Goal: Information Seeking & Learning: Learn about a topic

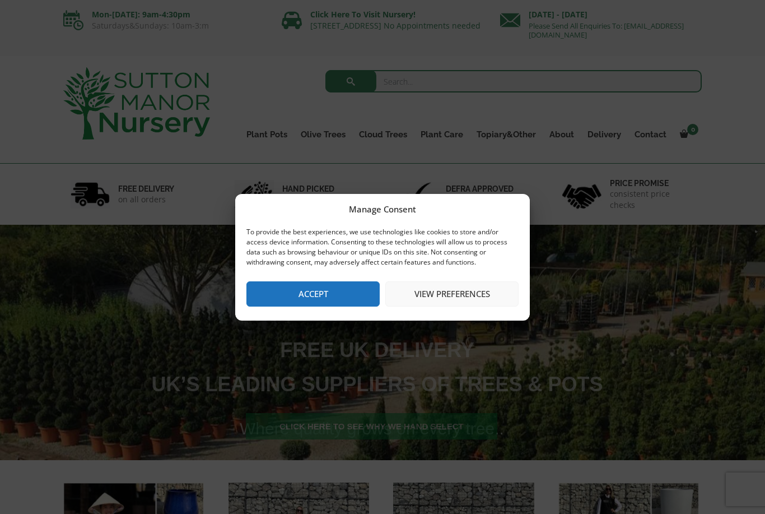
click at [350, 288] on button "Accept" at bounding box center [312, 293] width 133 height 25
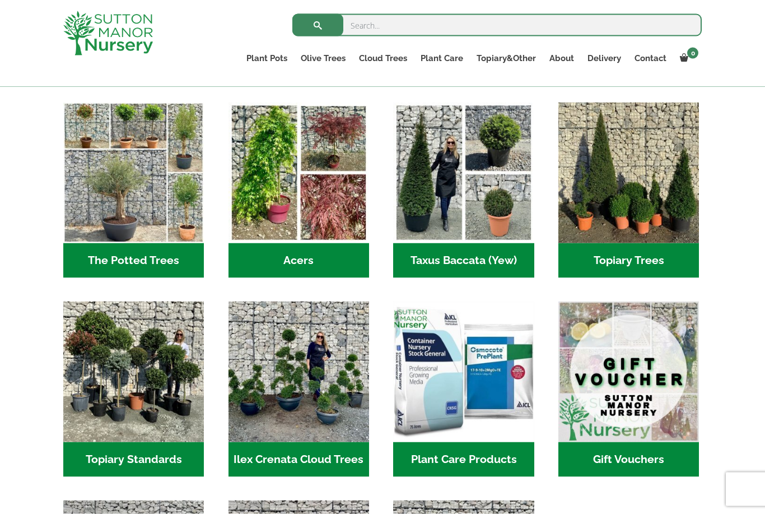
scroll to position [740, 0]
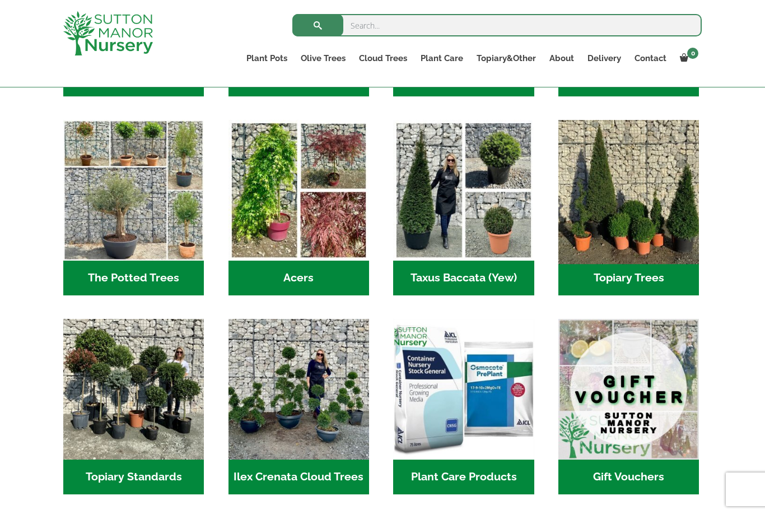
click at [641, 222] on img "Visit product category Topiary Trees" at bounding box center [629, 191] width 148 height 148
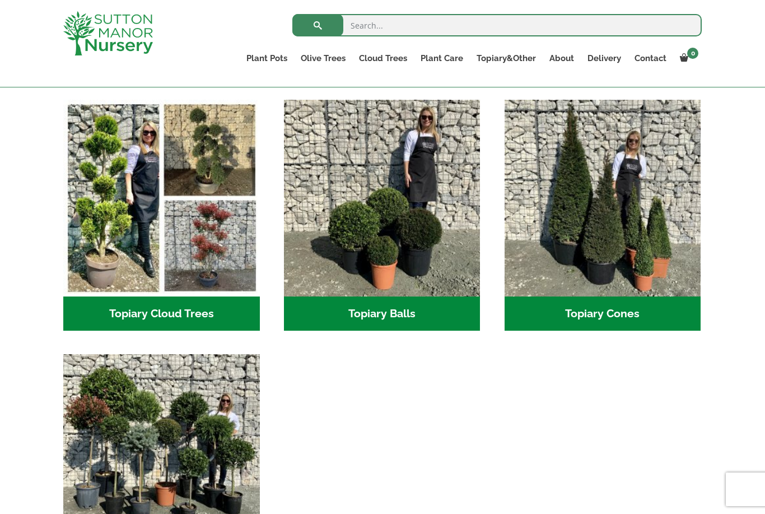
scroll to position [314, 0]
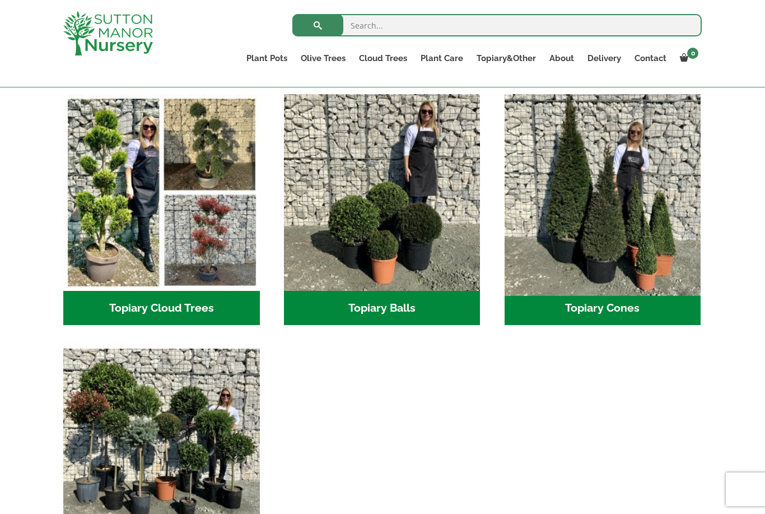
click at [638, 248] on img "Visit product category Topiary Cones" at bounding box center [603, 192] width 206 height 206
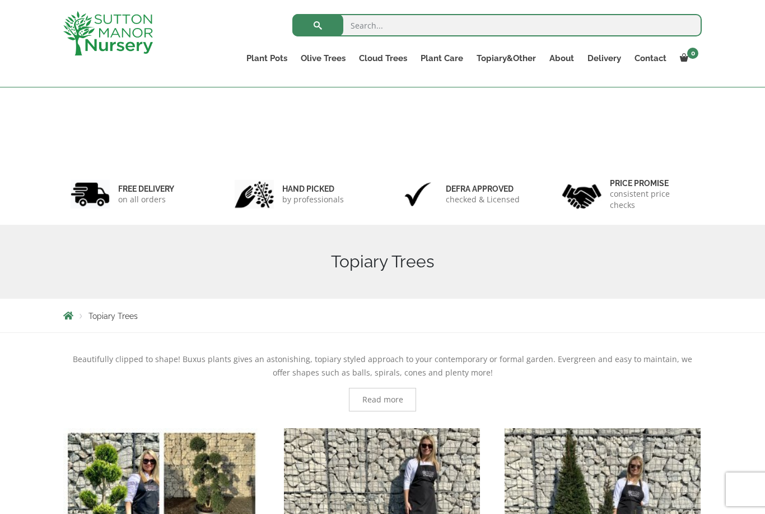
scroll to position [350, 0]
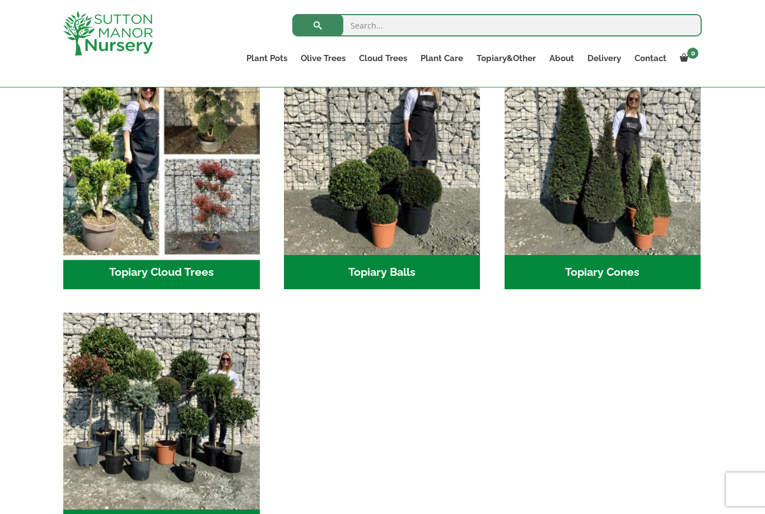
click at [114, 189] on img "Visit product category Topiary Cloud Trees" at bounding box center [161, 156] width 206 height 206
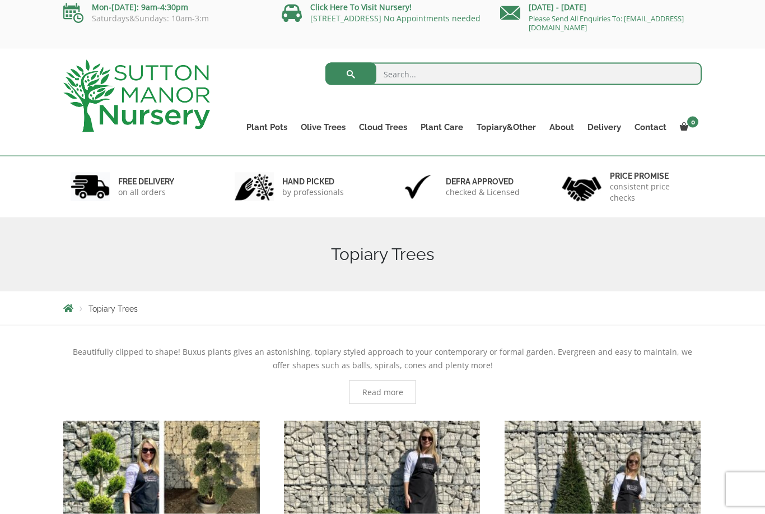
scroll to position [0, 0]
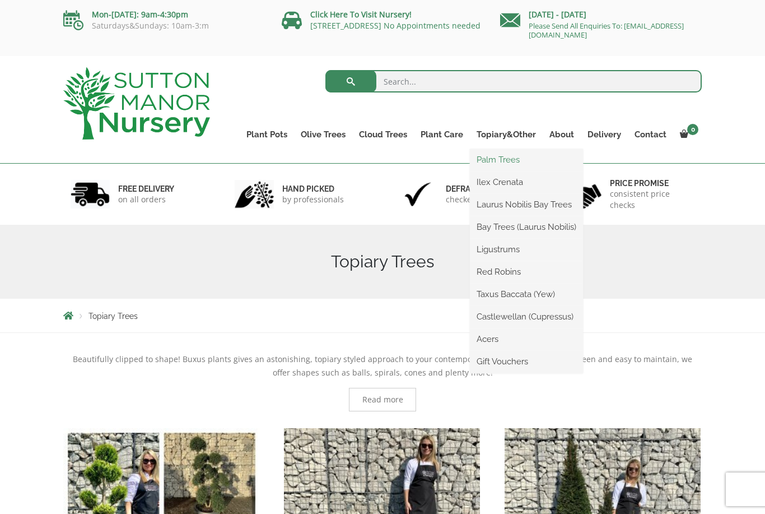
click at [485, 165] on link "Palm Trees" at bounding box center [526, 159] width 113 height 17
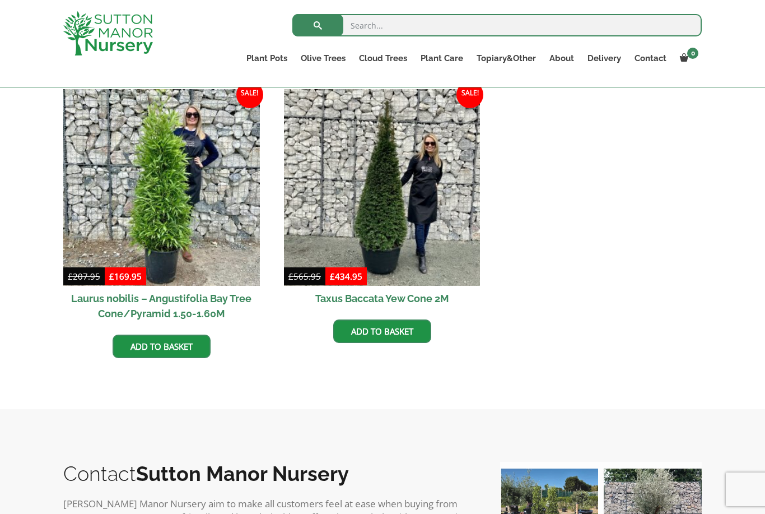
scroll to position [290, 0]
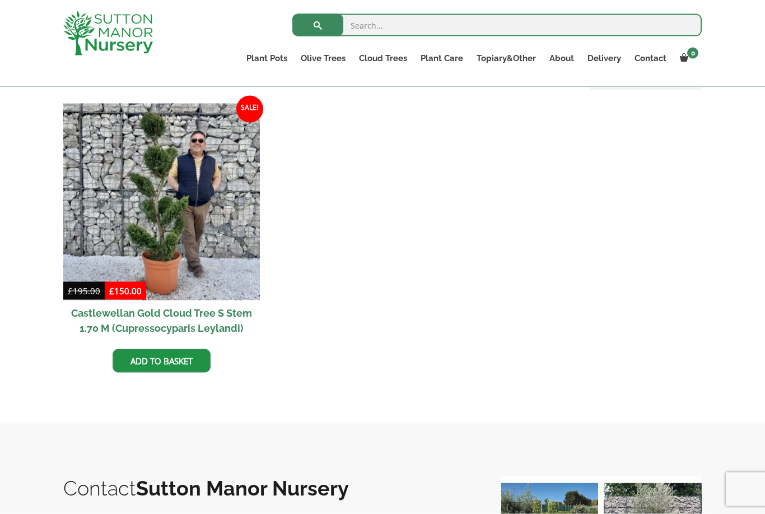
scroll to position [306, 0]
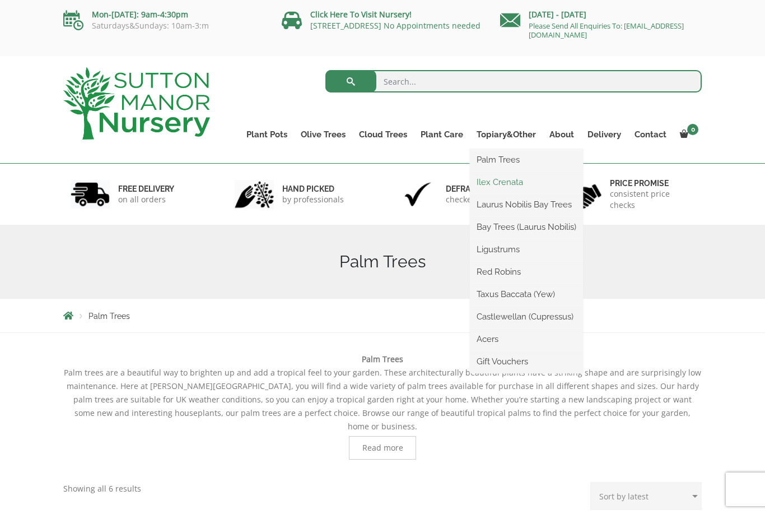
click at [526, 184] on link "Ilex Crenata" at bounding box center [526, 182] width 113 height 17
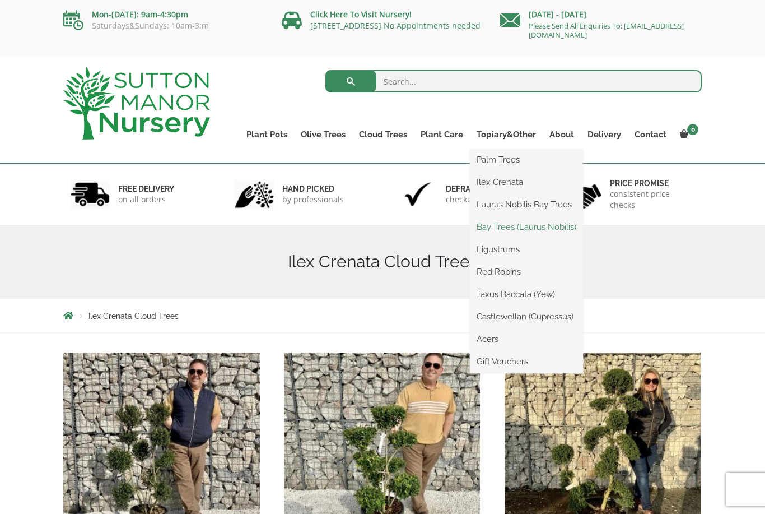
click at [559, 230] on link "Bay Trees (Laurus Nobilis)" at bounding box center [526, 226] width 113 height 17
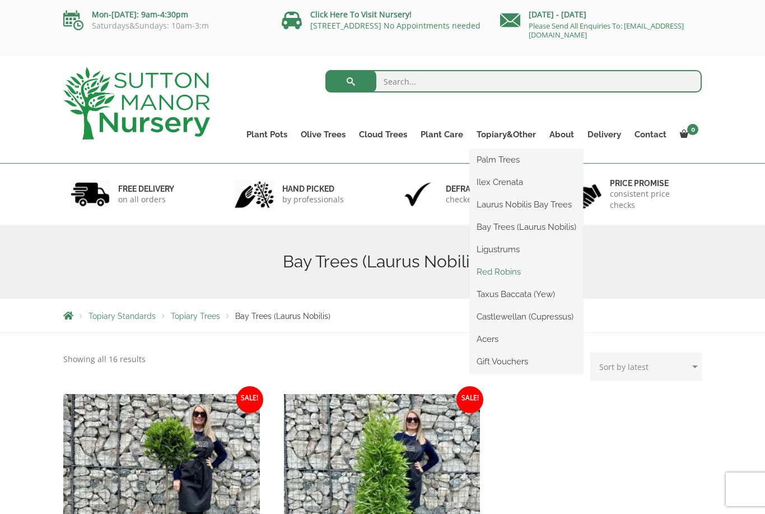
click at [535, 275] on link "Red Robins" at bounding box center [526, 271] width 113 height 17
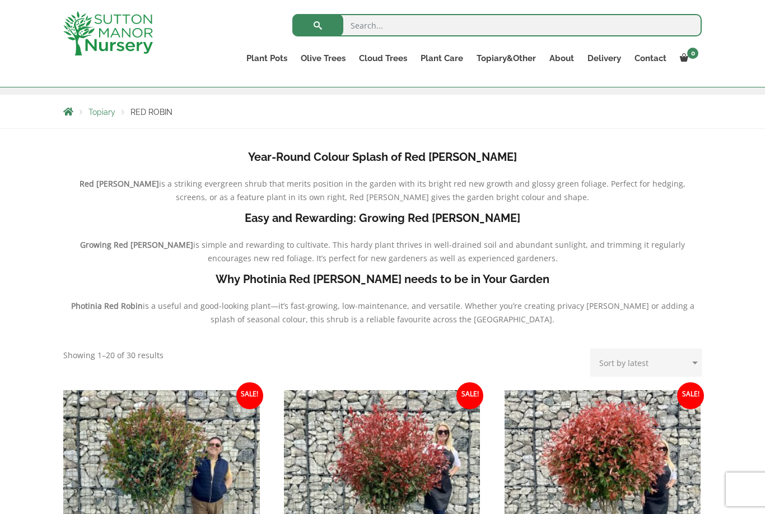
scroll to position [182, 0]
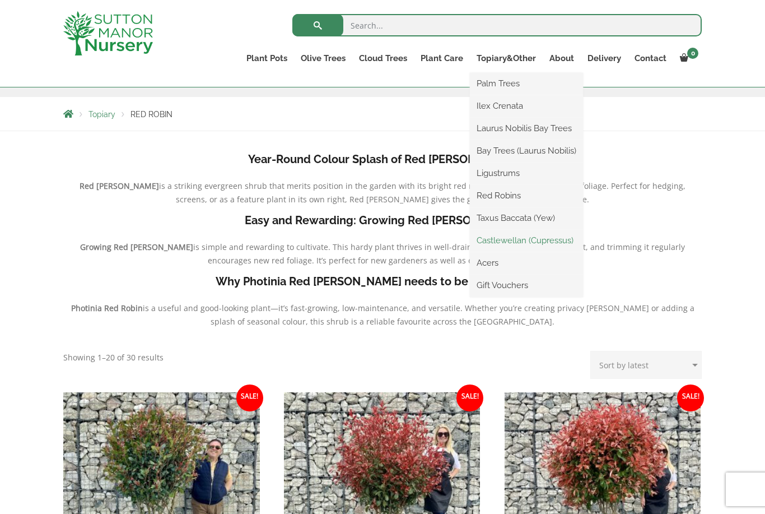
click at [543, 248] on link "Castlewellan (Cupressus)" at bounding box center [526, 240] width 113 height 17
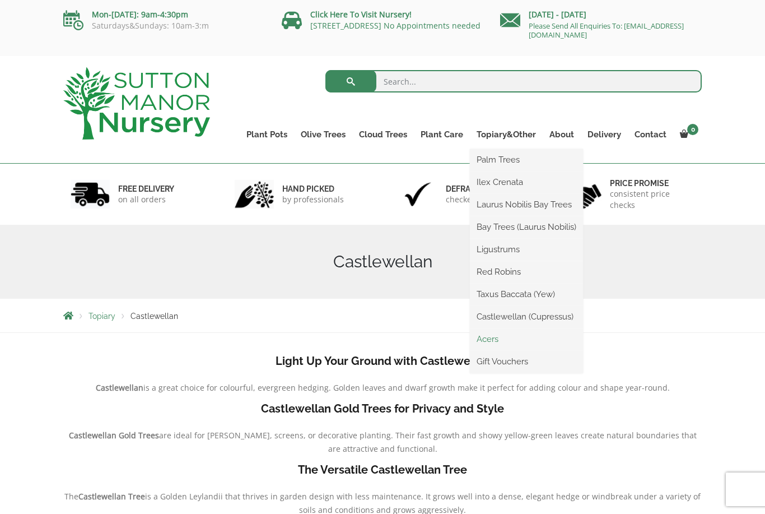
click at [507, 339] on link "Acers" at bounding box center [526, 339] width 113 height 17
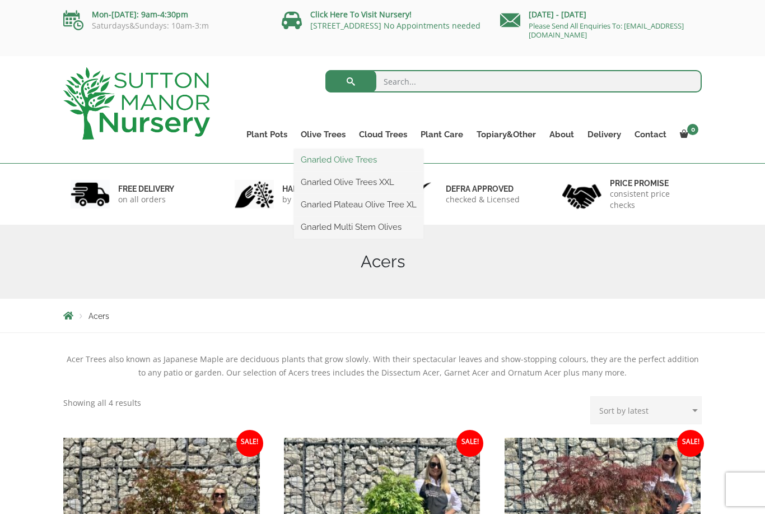
click at [383, 165] on link "Gnarled Olive Trees" at bounding box center [358, 159] width 129 height 17
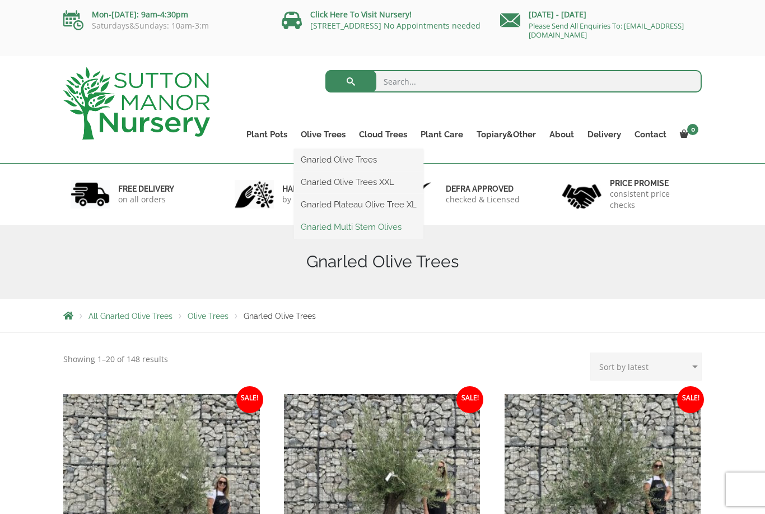
click at [368, 229] on link "Gnarled Multi Stem Olives" at bounding box center [358, 226] width 129 height 17
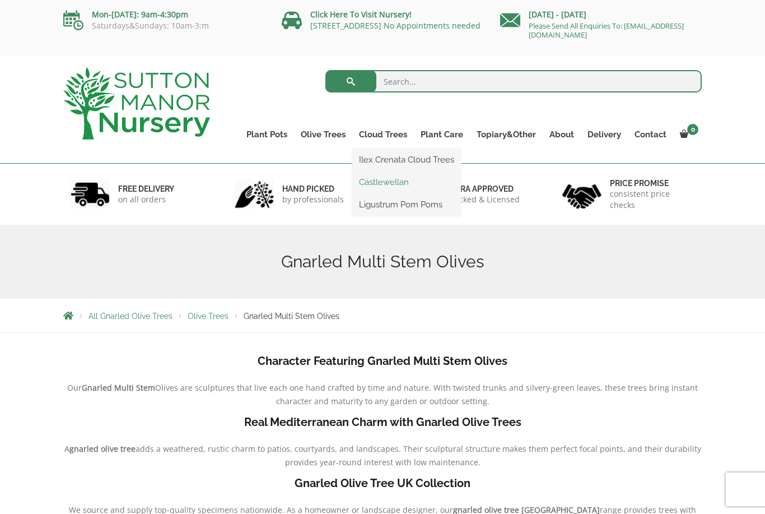
click at [412, 187] on link "Castlewellan" at bounding box center [406, 182] width 109 height 17
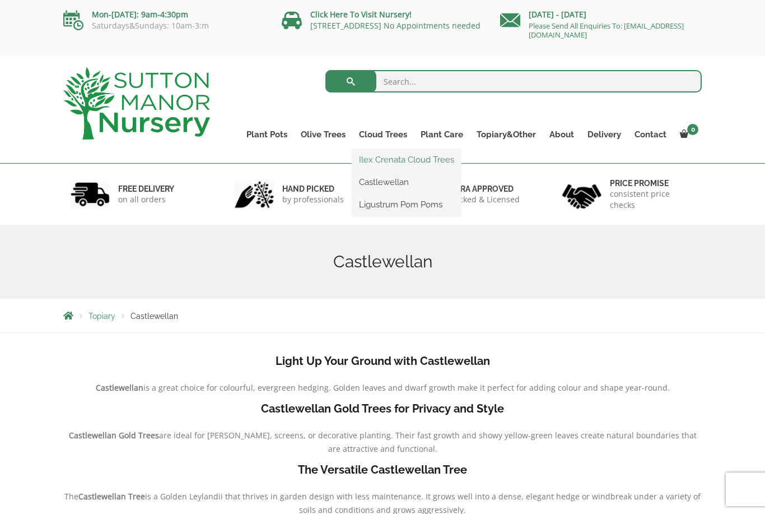
click at [418, 164] on link "Ilex Crenata Cloud Trees" at bounding box center [406, 159] width 109 height 17
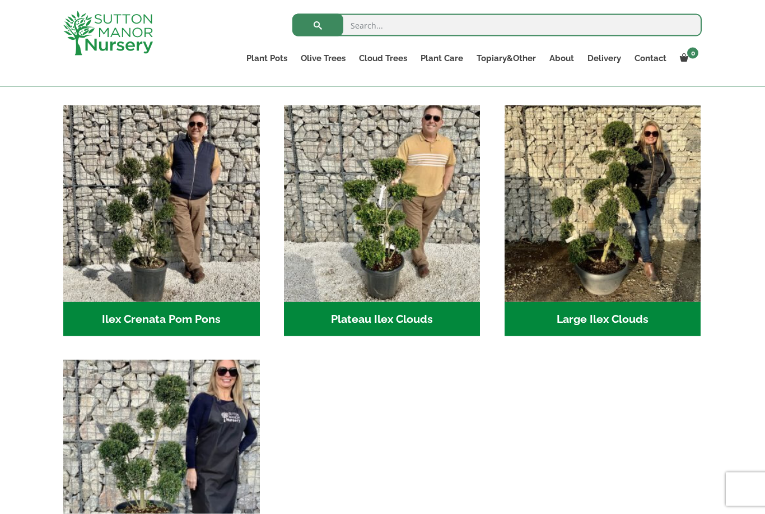
scroll to position [227, 0]
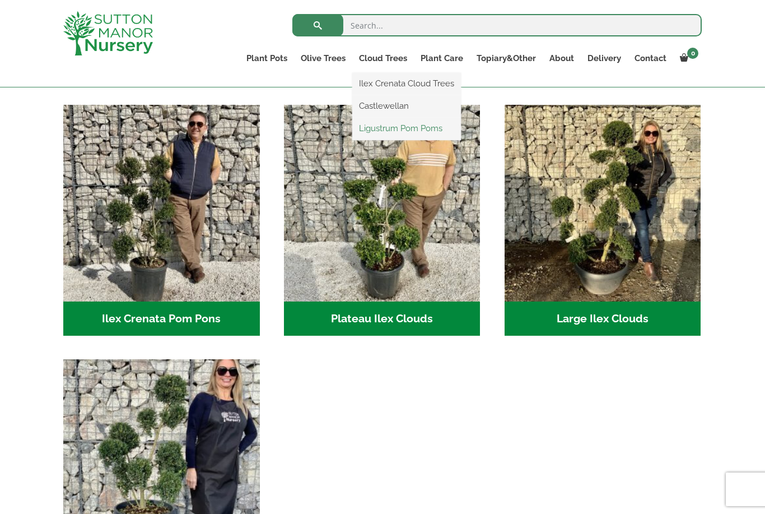
click at [427, 127] on link "Ligustrum Pom Poms" at bounding box center [406, 128] width 109 height 17
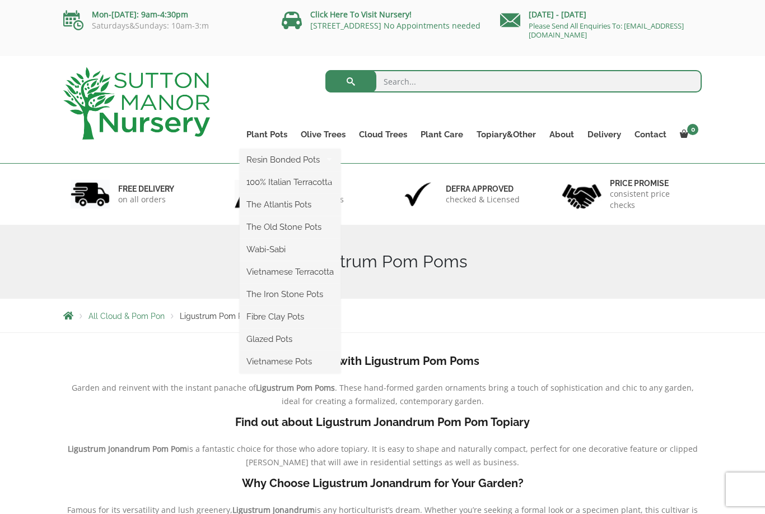
click at [278, 149] on ul "Resin Bonded Pots The Amalfi Pots The Milan Pots The Capri Pots The Brunello Po…" at bounding box center [290, 261] width 101 height 224
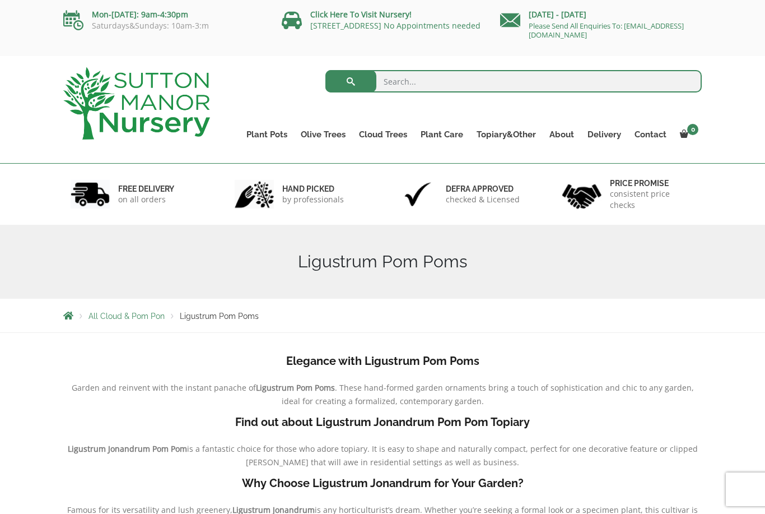
click at [541, 272] on h1 "Ligustrum Pom Poms" at bounding box center [382, 262] width 639 height 20
click at [171, 101] on img at bounding box center [136, 103] width 147 height 72
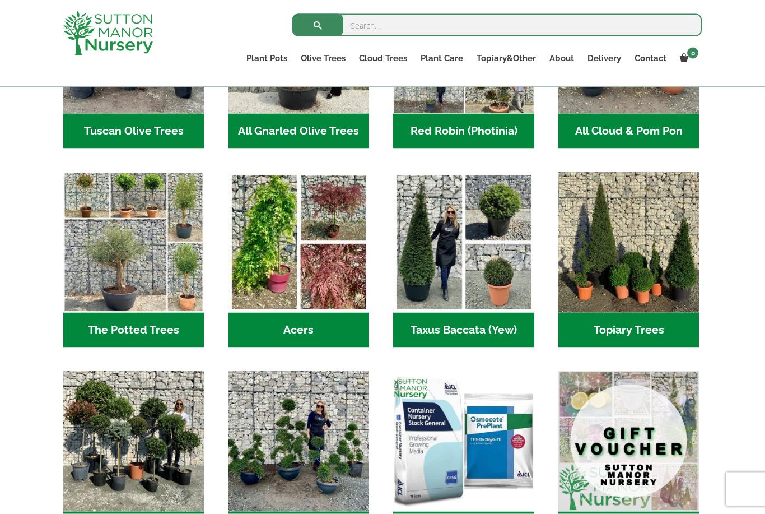
scroll to position [688, 0]
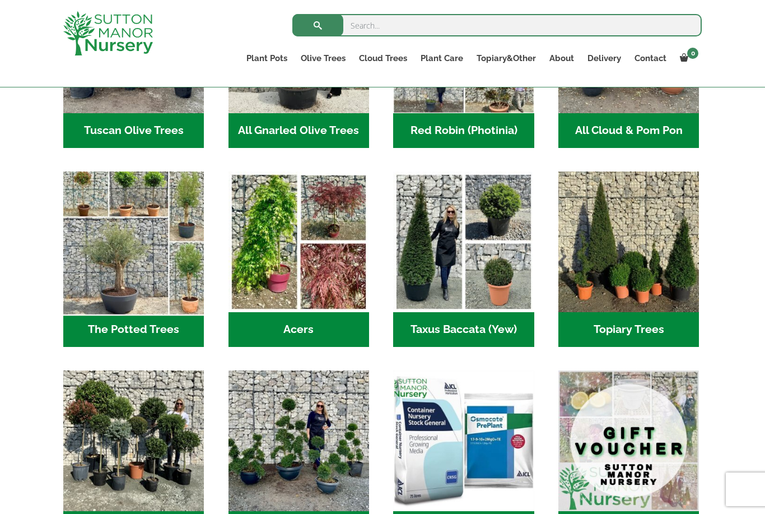
click at [152, 305] on img "Visit product category The Potted Trees" at bounding box center [134, 242] width 148 height 148
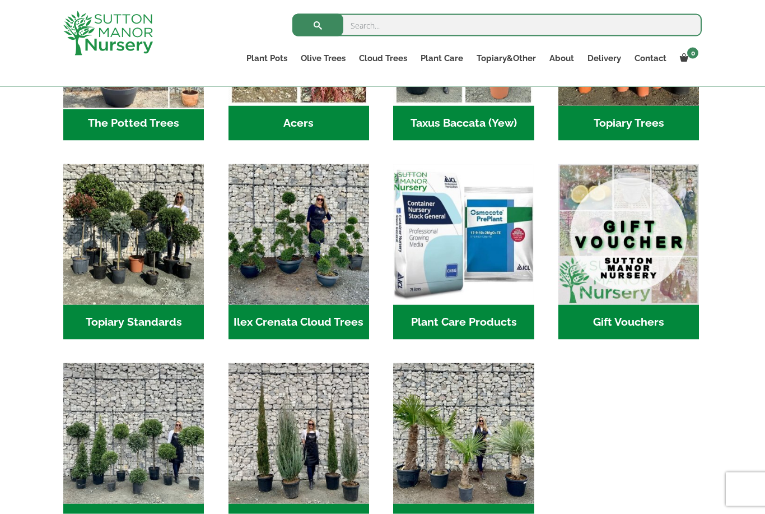
scroll to position [916, 0]
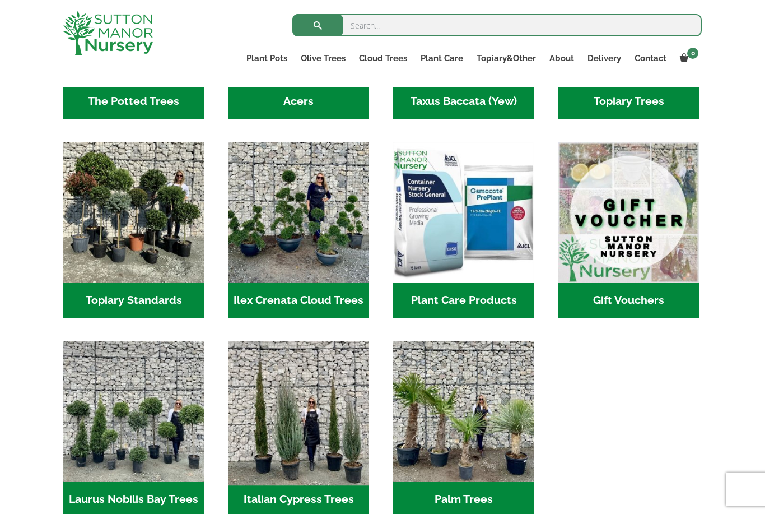
click at [312, 452] on img "Visit product category Italian Cypress Trees" at bounding box center [299, 411] width 148 height 148
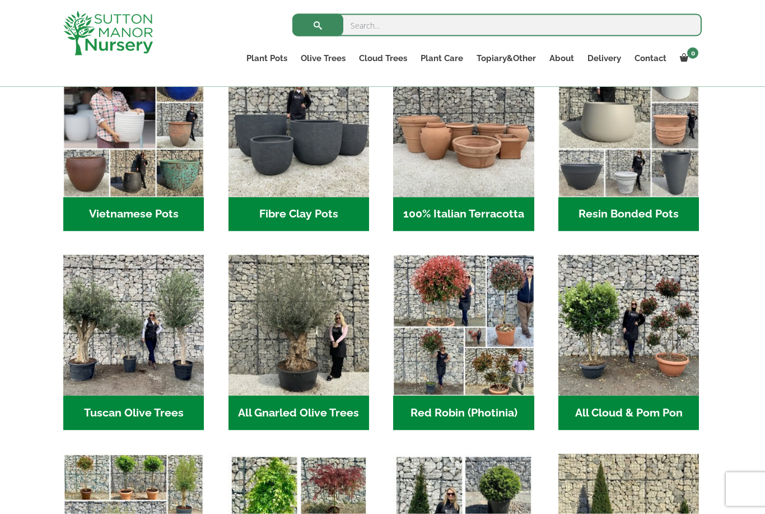
scroll to position [407, 0]
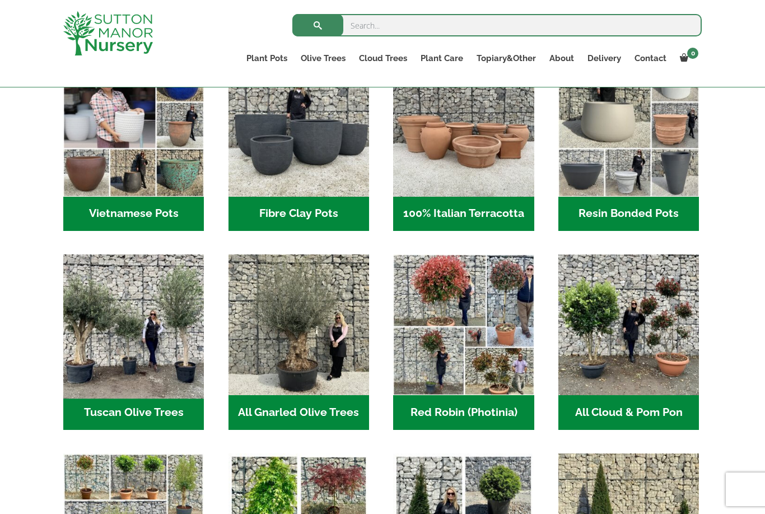
click at [147, 341] on img "Visit product category Tuscan Olive Trees" at bounding box center [134, 325] width 148 height 148
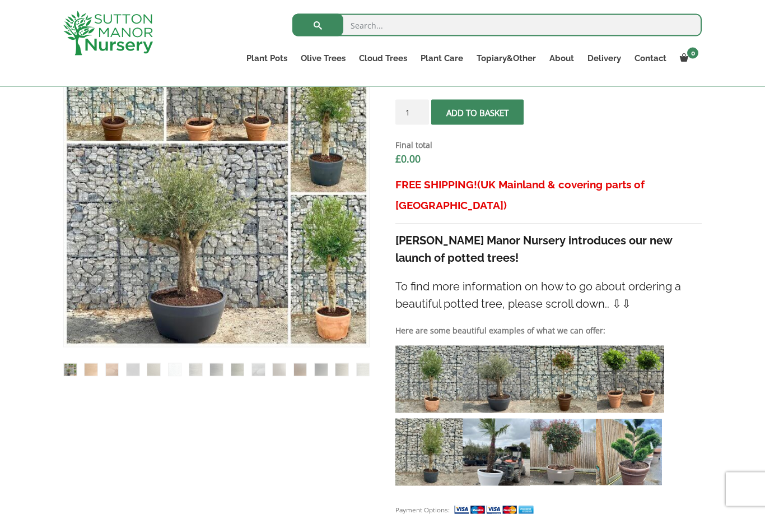
scroll to position [397, 0]
click at [200, 300] on img at bounding box center [344, 321] width 560 height 560
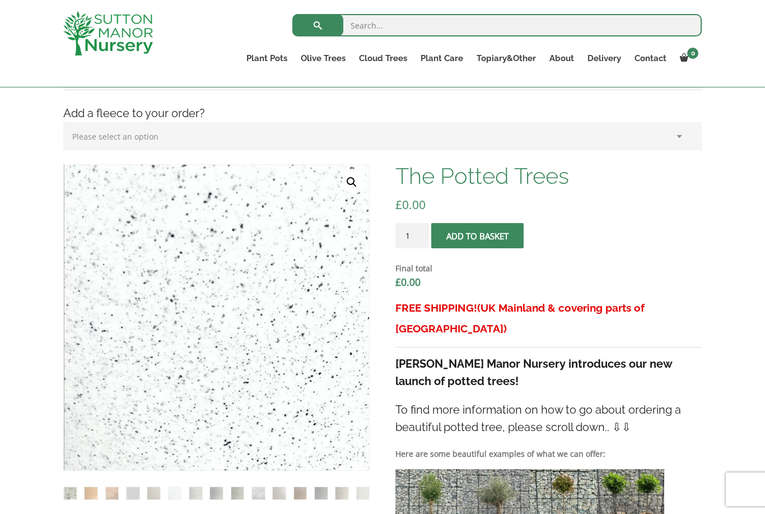
scroll to position [253, 0]
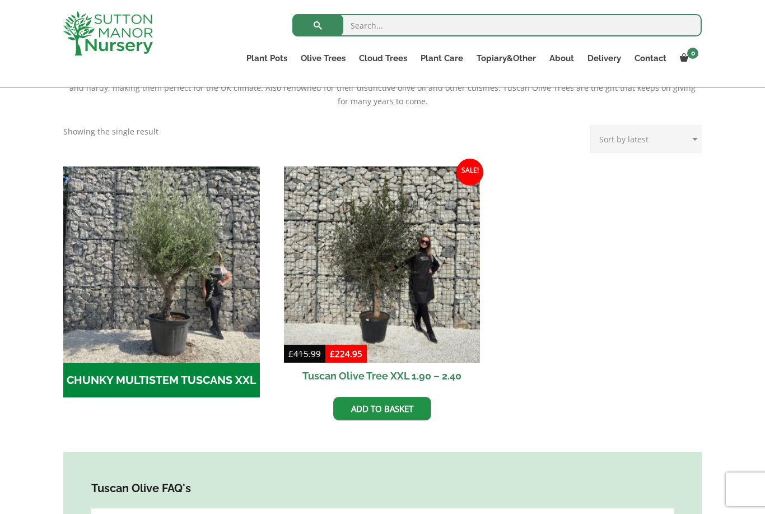
scroll to position [291, 0]
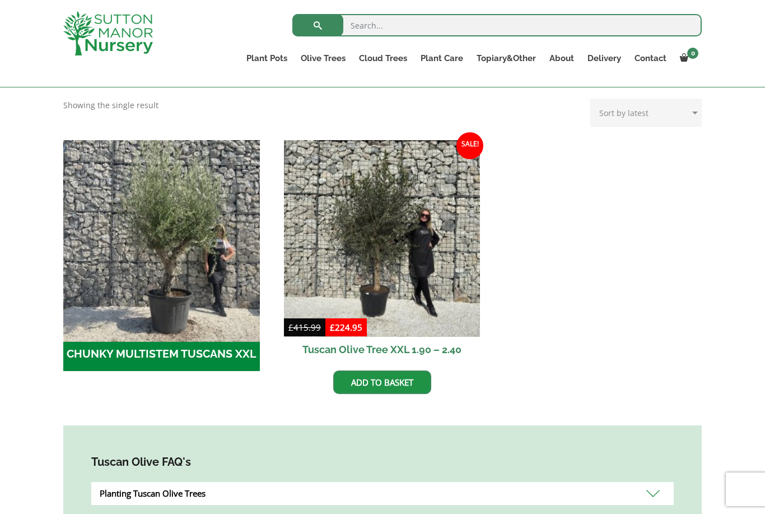
click at [172, 331] on img "Visit product category CHUNKY MULTISTEM TUSCANS XXL" at bounding box center [161, 238] width 206 height 206
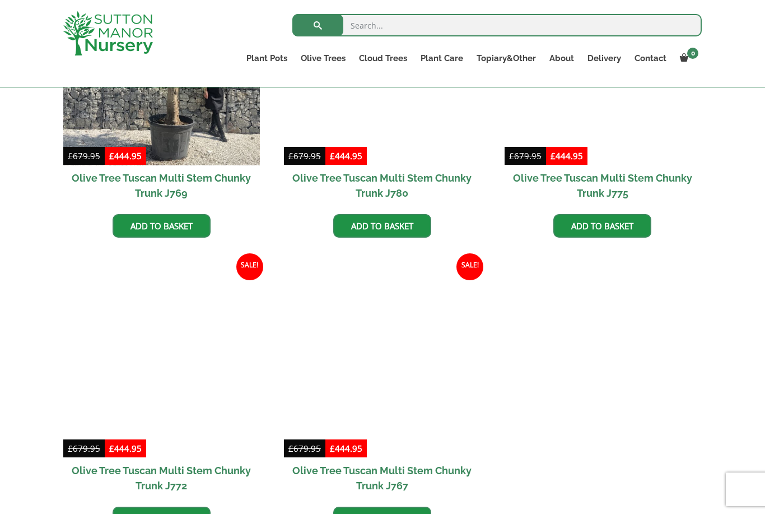
scroll to position [702, 0]
